Goal: Find specific page/section: Find specific page/section

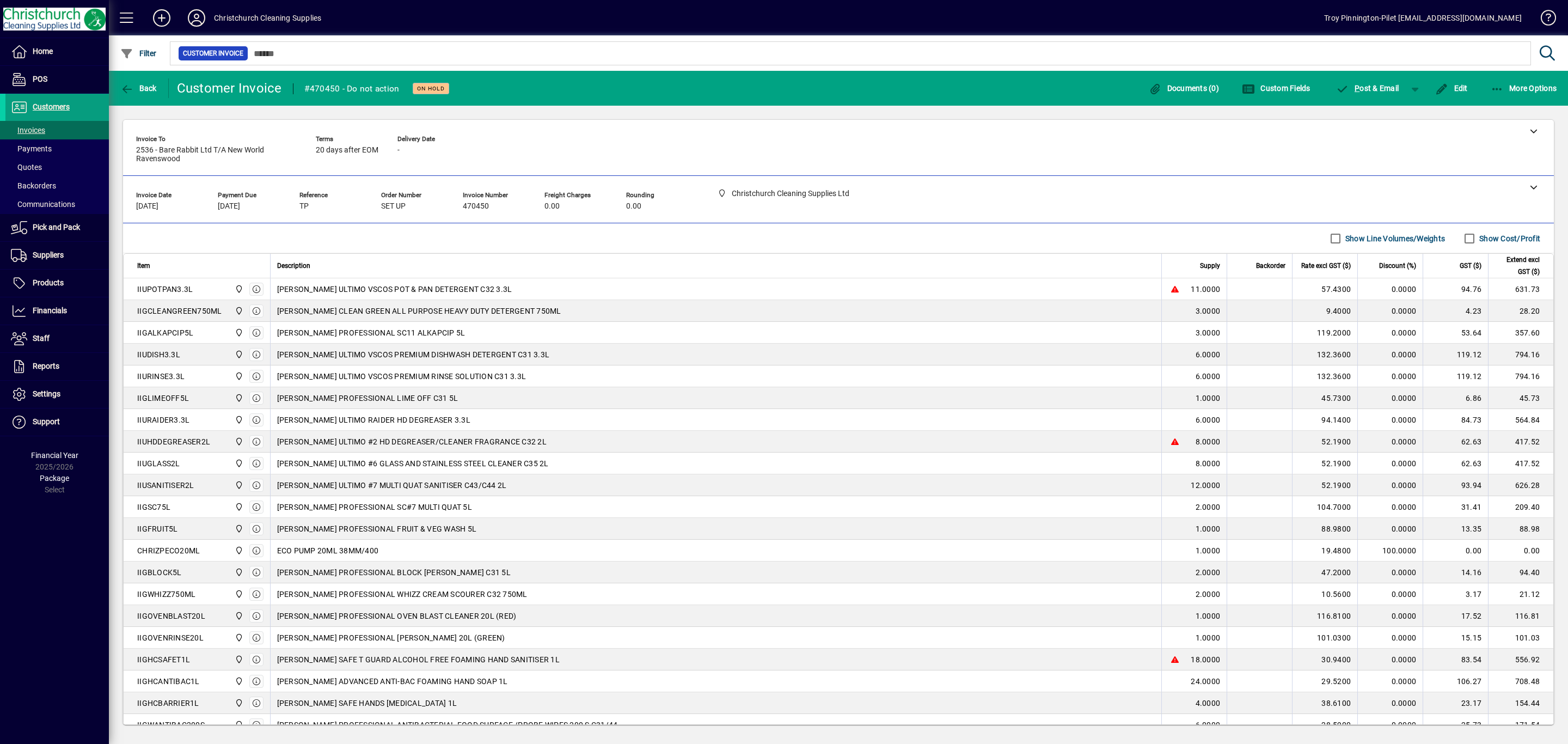
scroll to position [84, 0]
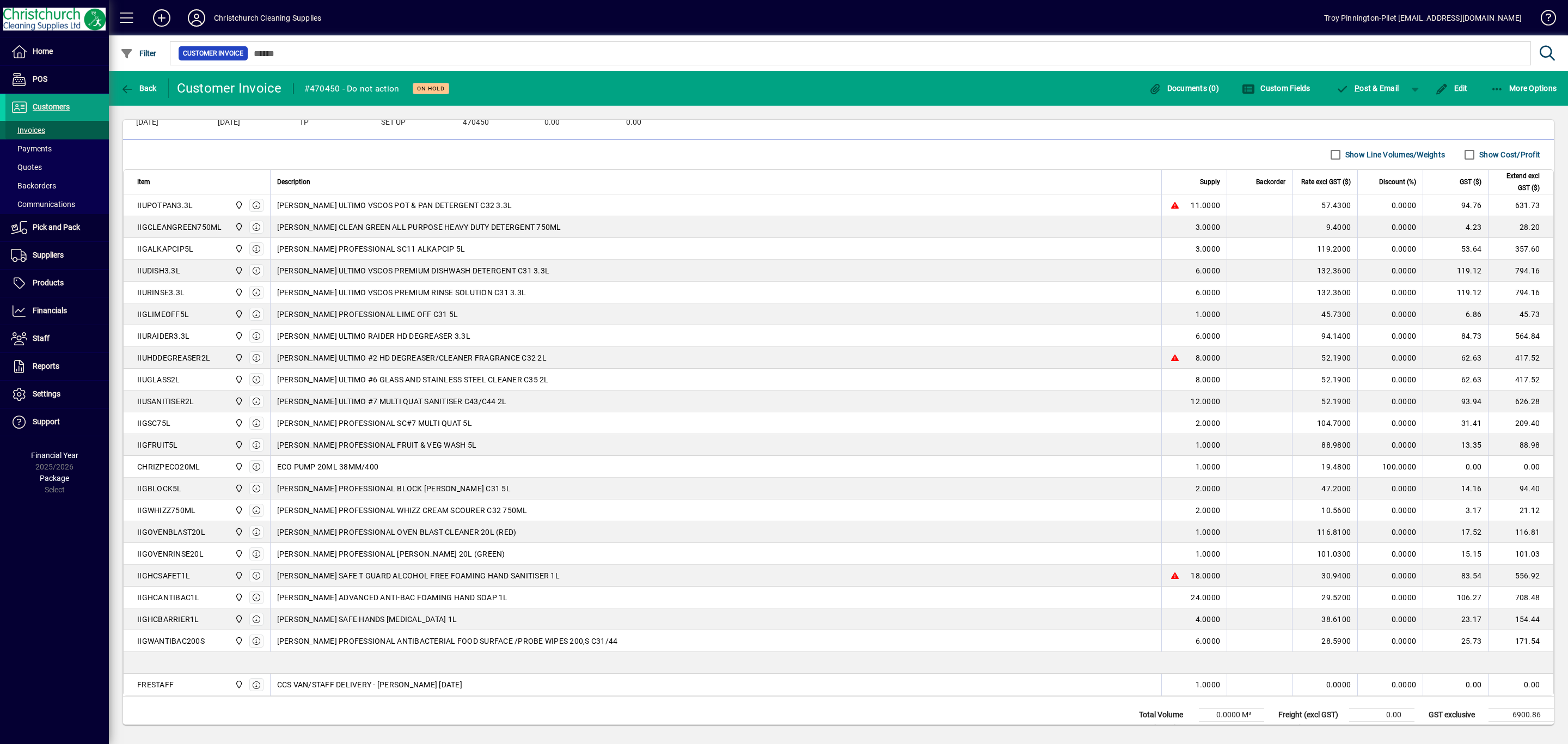
click at [28, 127] on span "Invoices" at bounding box center [28, 130] width 34 height 9
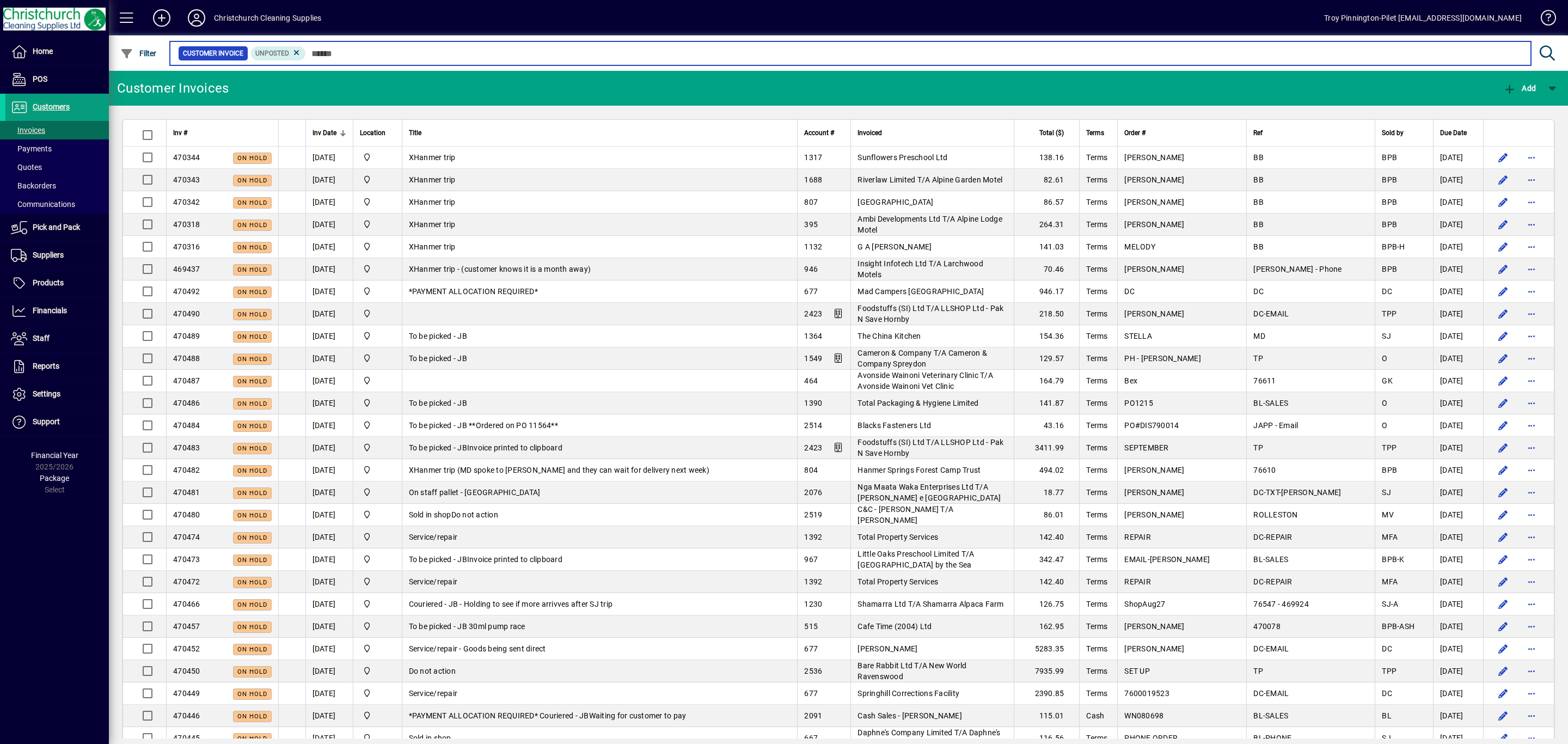
click at [432, 48] on input "text" at bounding box center [914, 53] width 1216 height 15
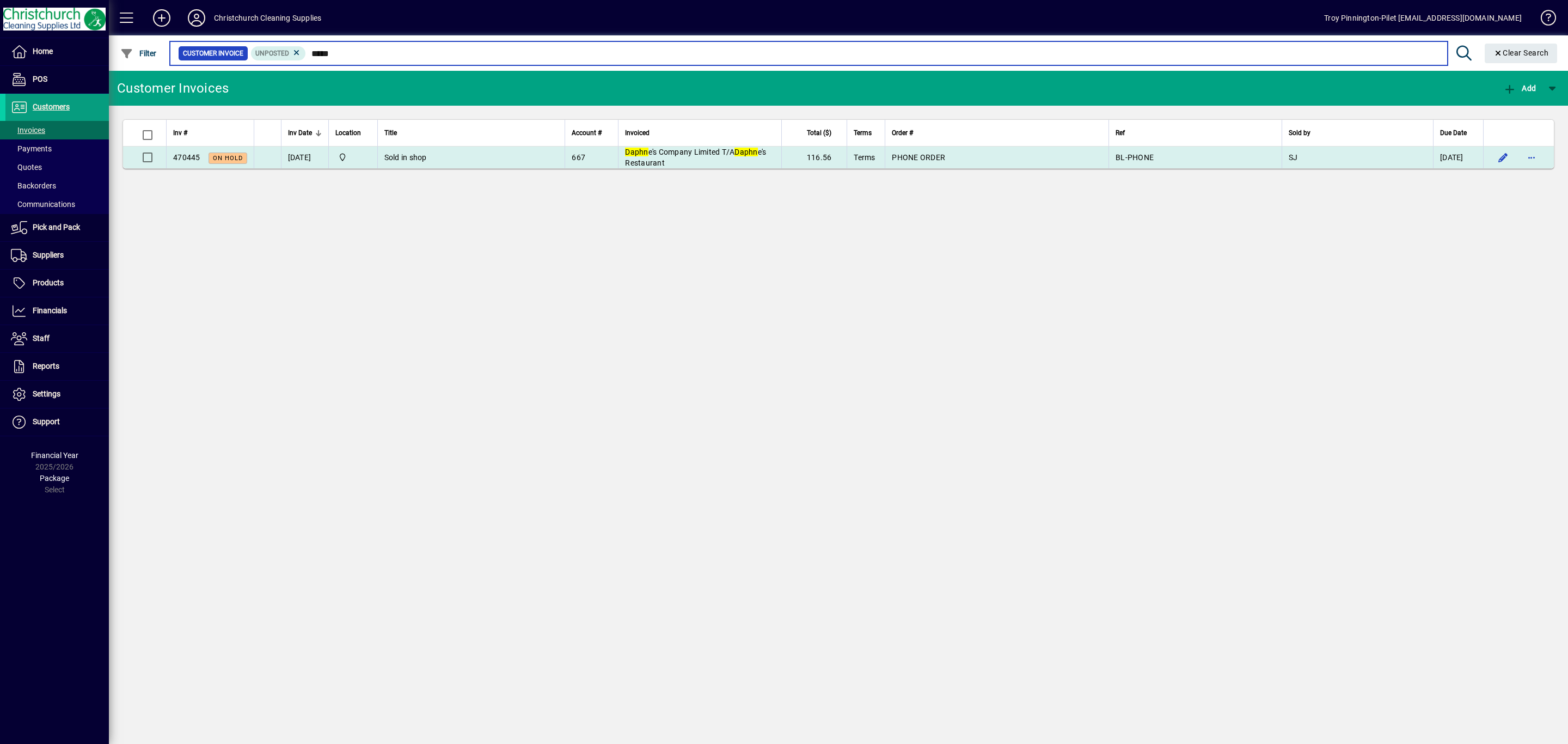
type input "*****"
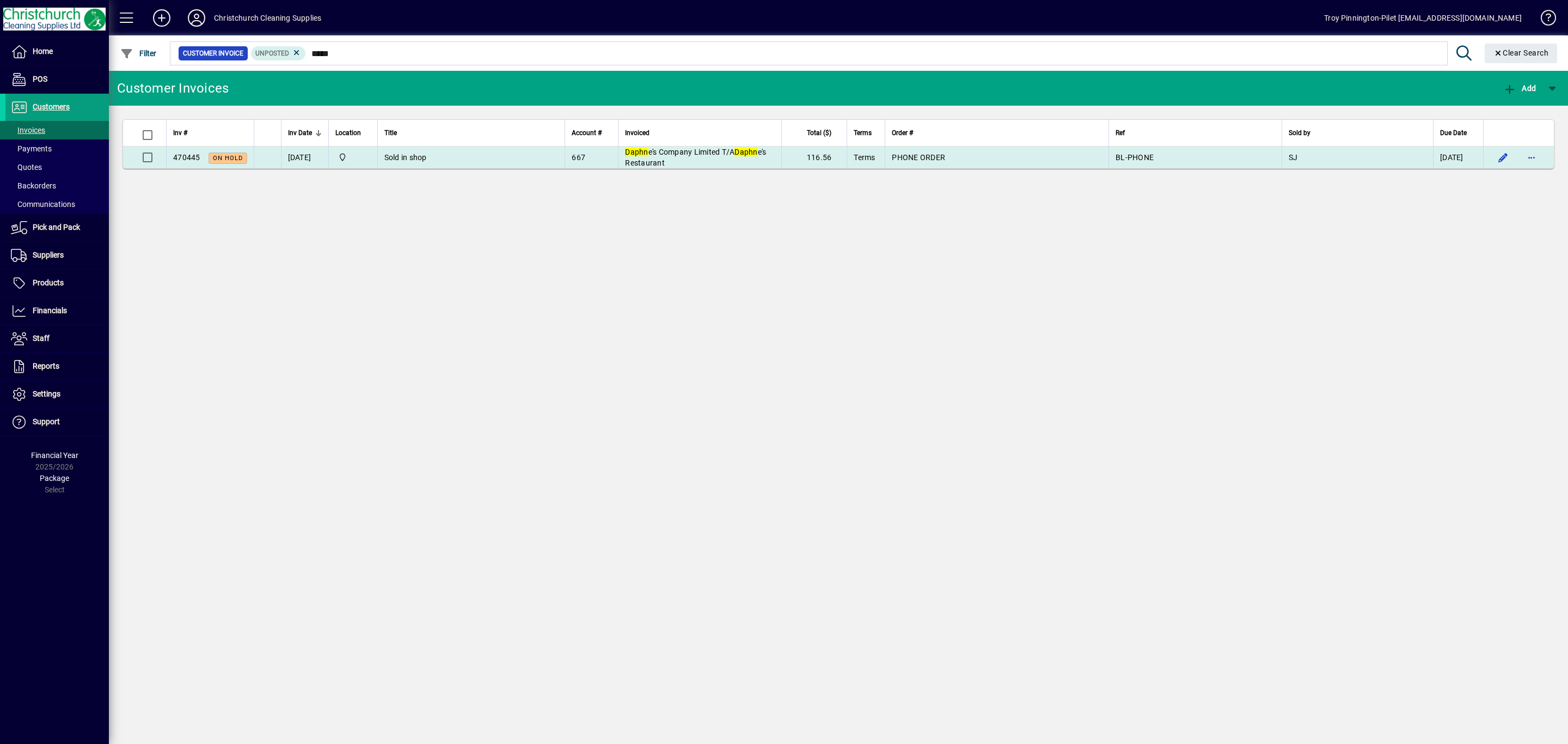
click at [503, 165] on td "Sold in shop" at bounding box center [471, 157] width 188 height 22
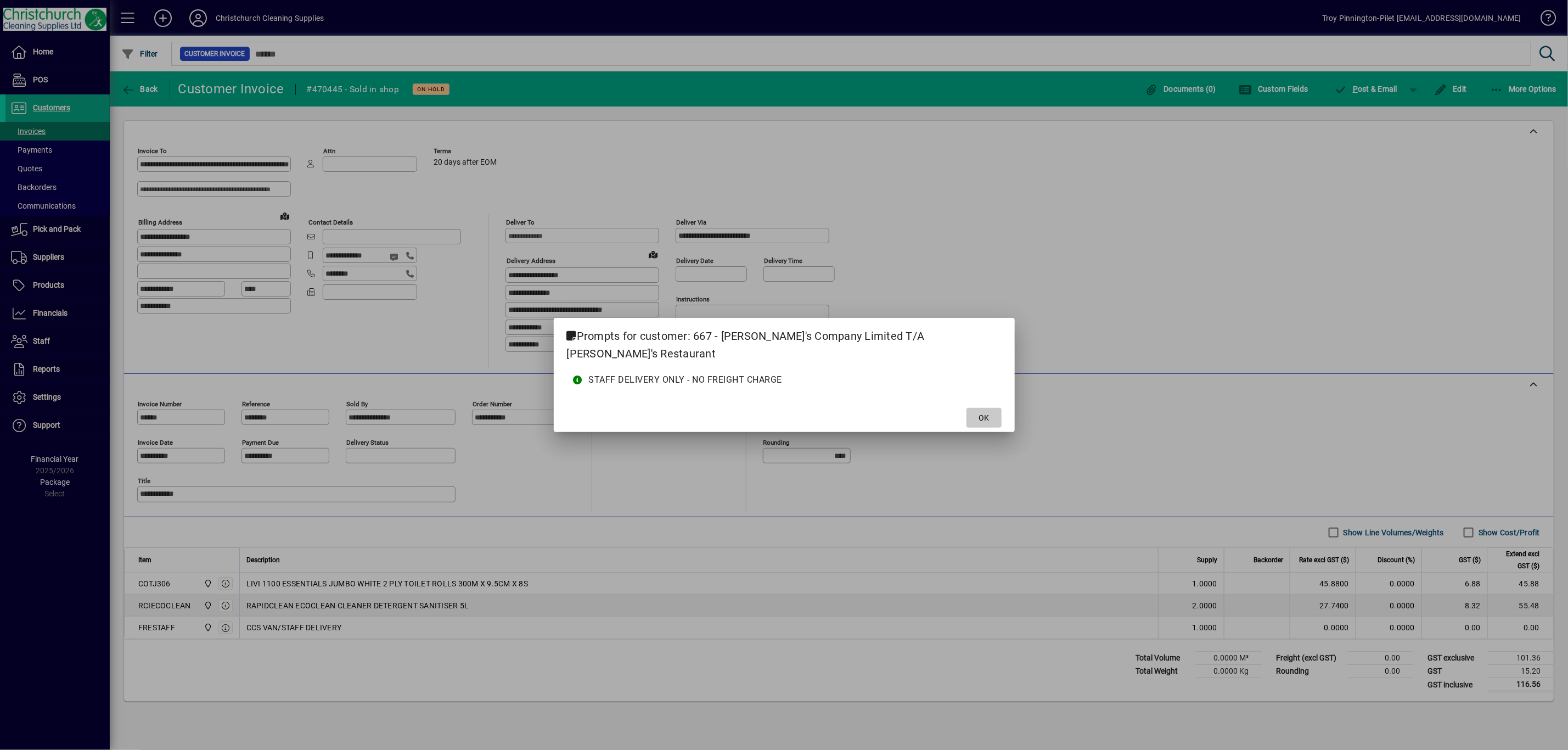
click at [987, 407] on span at bounding box center [984, 418] width 35 height 26
